Goal: Information Seeking & Learning: Find contact information

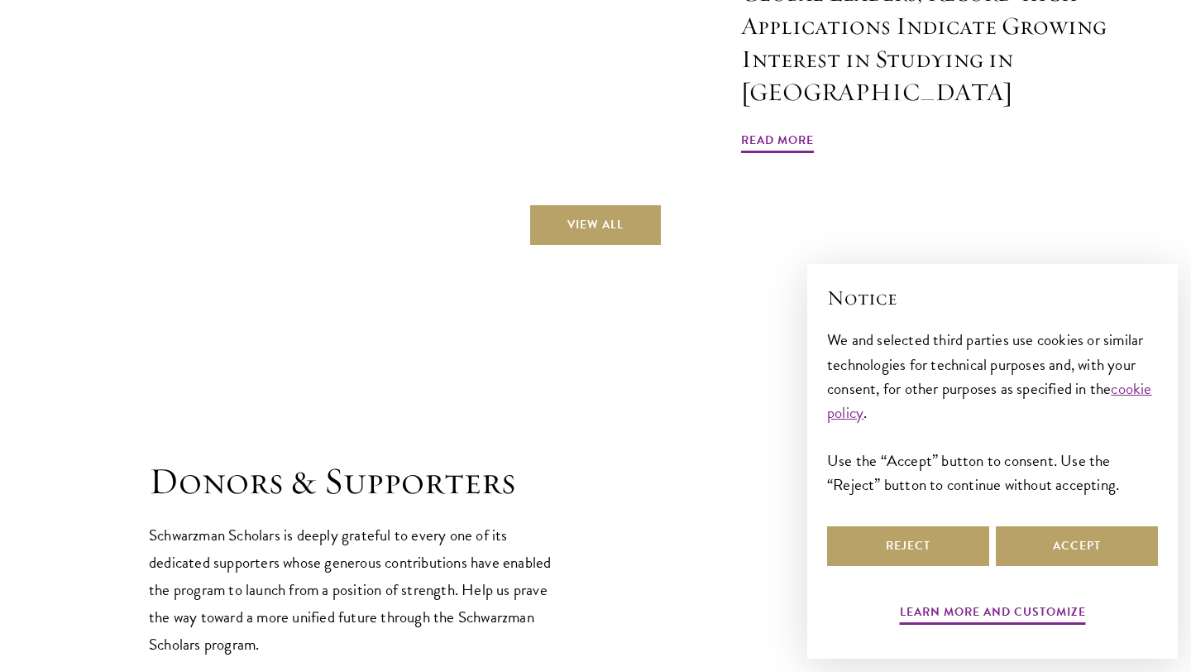
scroll to position [4974, 0]
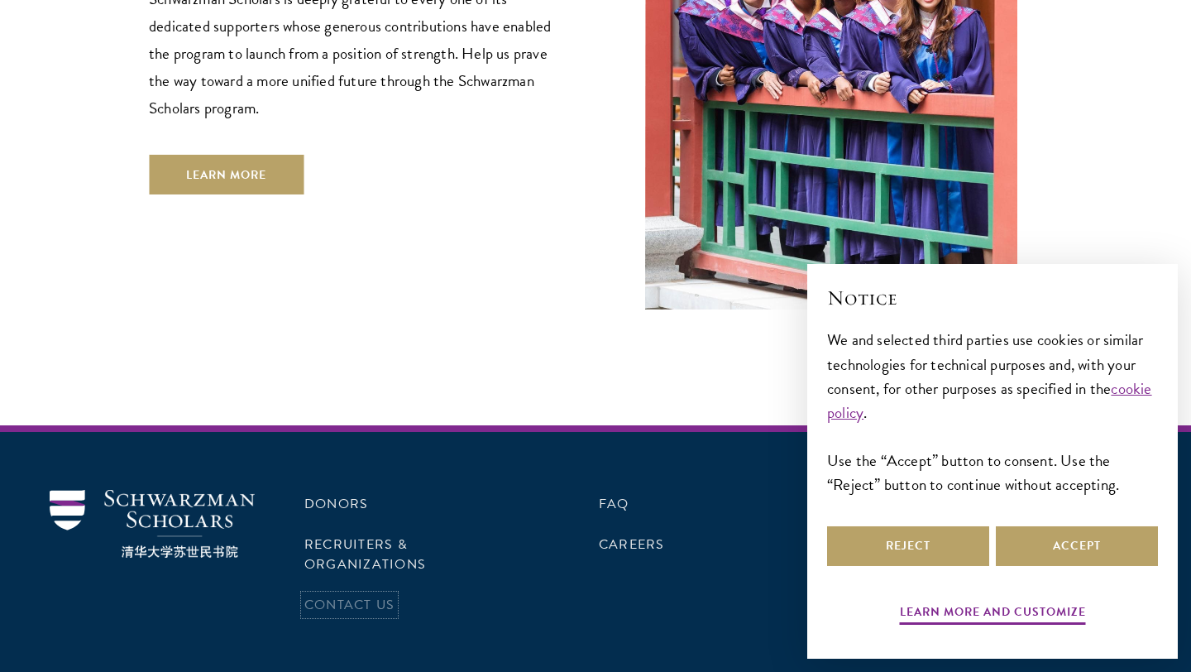
click at [346, 595] on link "Contact Us" at bounding box center [349, 605] width 90 height 20
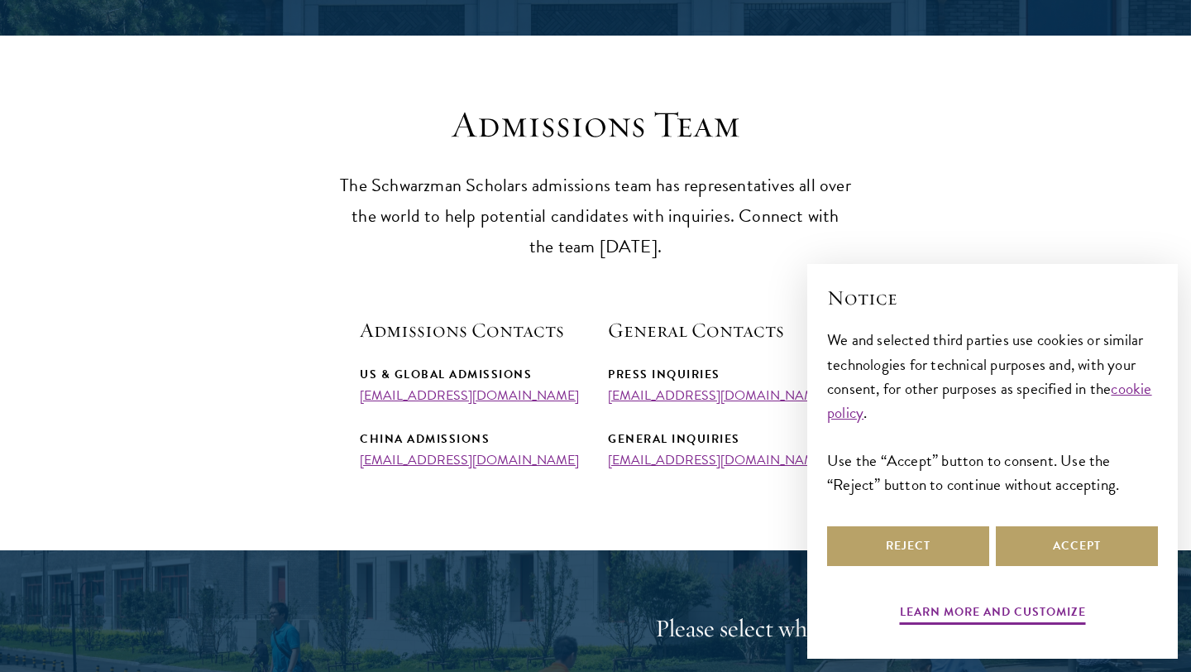
scroll to position [411, 0]
